Goal: Transaction & Acquisition: Purchase product/service

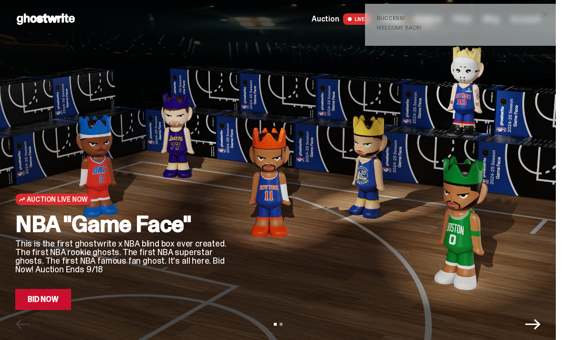
click at [554, 14] on button "close" at bounding box center [545, 14] width 17 height 17
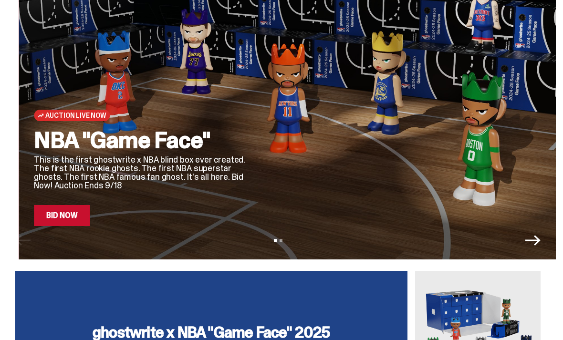
scroll to position [81, 0]
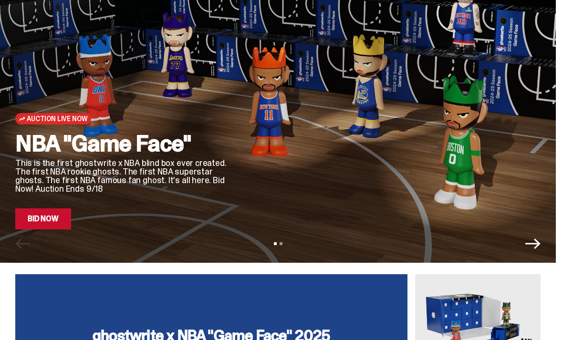
click at [57, 222] on link "Bid Now" at bounding box center [43, 219] width 56 height 21
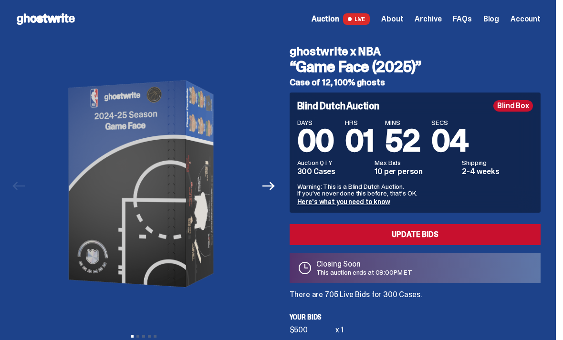
click at [405, 237] on link "Update Bids" at bounding box center [416, 234] width 252 height 21
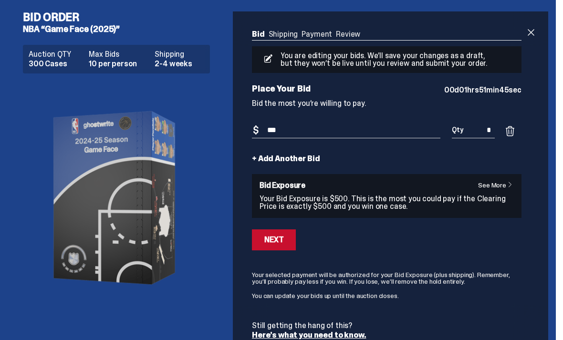
click at [537, 29] on span at bounding box center [531, 32] width 11 height 11
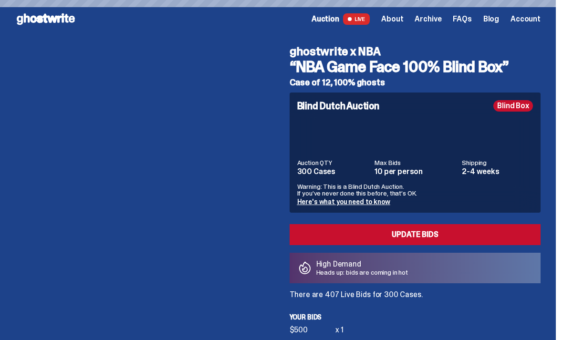
scroll to position [51, 0]
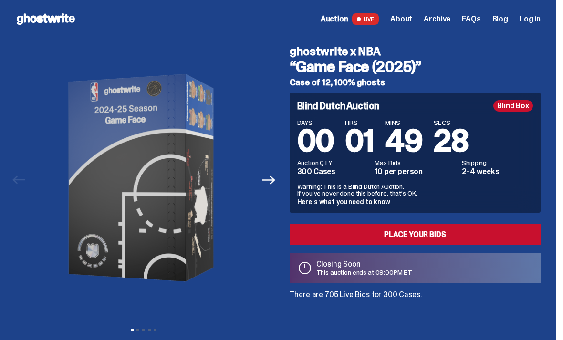
click at [538, 19] on span "Log in" at bounding box center [530, 19] width 21 height 8
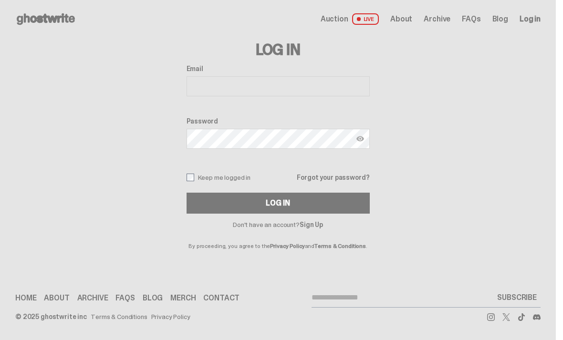
click at [251, 88] on input "Email" at bounding box center [278, 86] width 183 height 20
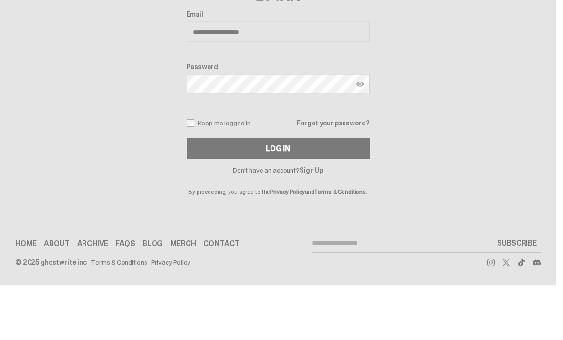
type input "**********"
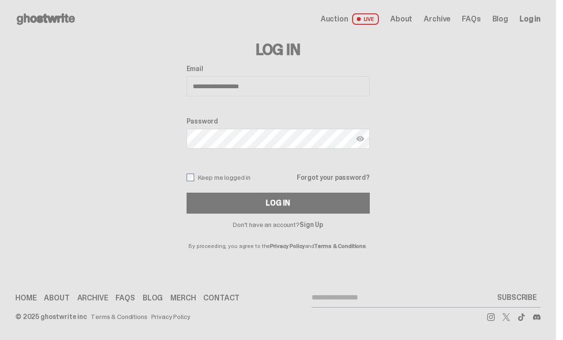
click at [283, 206] on div "Log In" at bounding box center [278, 204] width 24 height 8
